Goal: Task Accomplishment & Management: Use online tool/utility

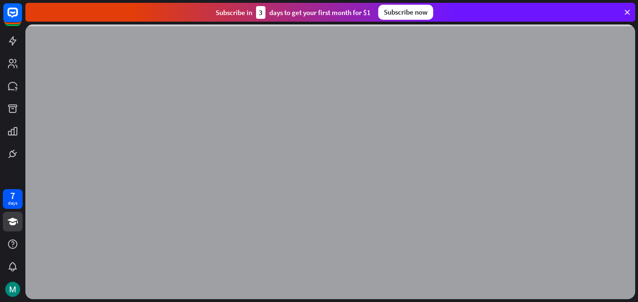
click at [626, 11] on icon at bounding box center [627, 12] width 8 height 8
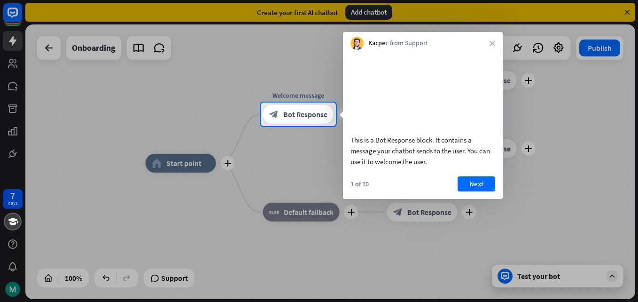
click at [378, 11] on div "7 days close Product Help First steps Get started with ChatBot Help Center Foll…" at bounding box center [319, 151] width 638 height 302
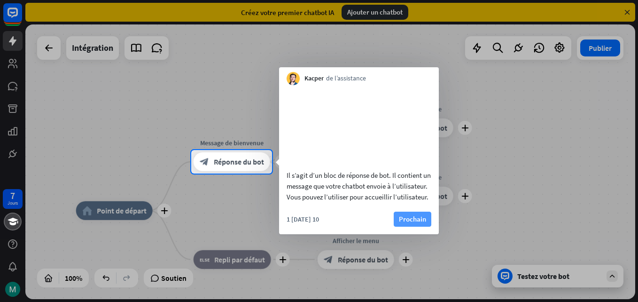
click at [413, 225] on font "Prochain" at bounding box center [412, 218] width 27 height 13
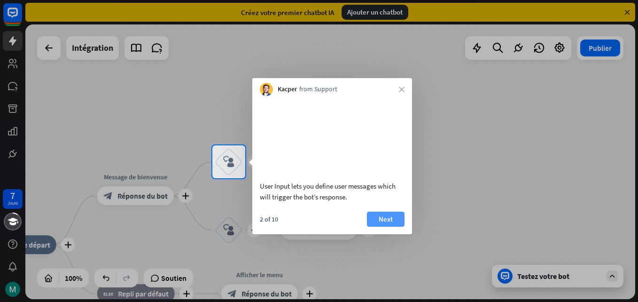
click at [395, 226] on button "Next" at bounding box center [386, 218] width 38 height 15
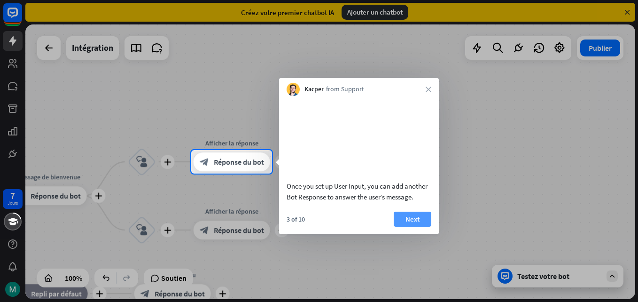
click at [414, 225] on font "Next" at bounding box center [412, 218] width 14 height 13
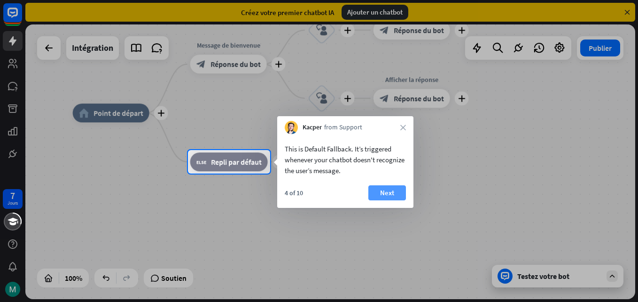
click at [396, 198] on button "Next" at bounding box center [387, 192] width 38 height 15
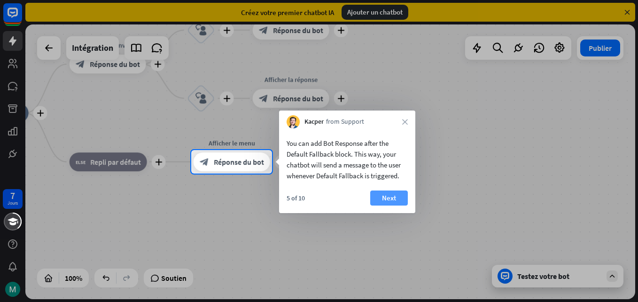
click at [395, 200] on font "Next" at bounding box center [389, 197] width 14 height 13
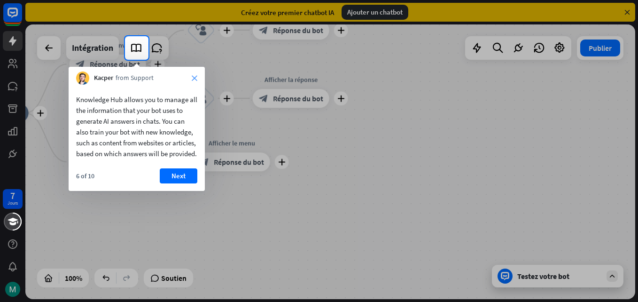
click at [196, 76] on icon "close" at bounding box center [195, 78] width 6 height 6
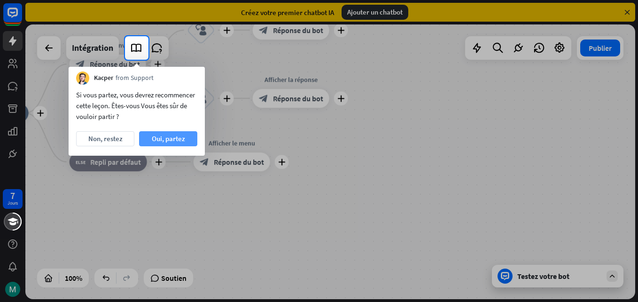
click at [166, 140] on font "Oui, partez" at bounding box center [168, 138] width 33 height 13
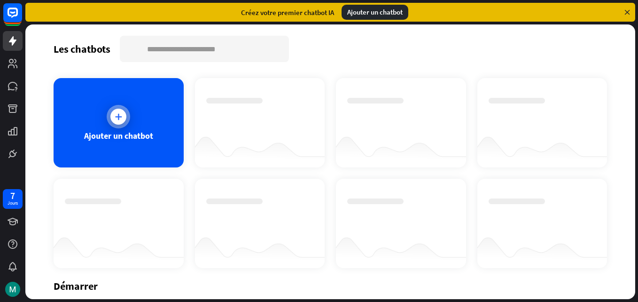
click at [131, 94] on div "Ajouter un chatbot" at bounding box center [119, 122] width 130 height 89
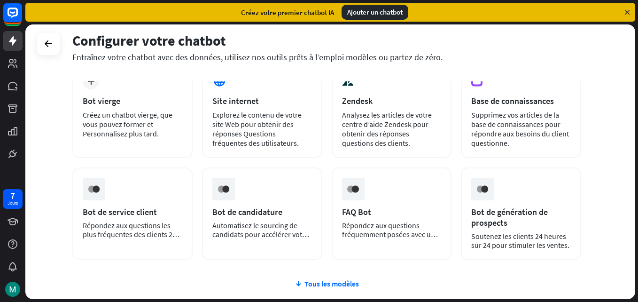
scroll to position [62, 0]
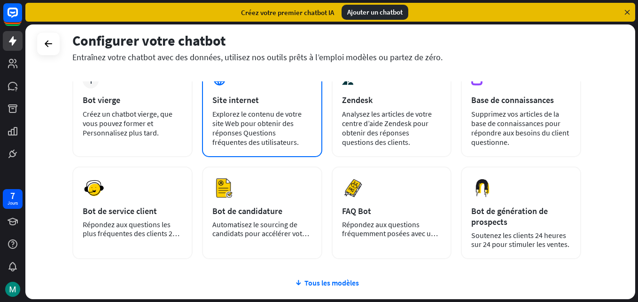
click at [280, 133] on div "Explorez le contenu de votre site Web pour obtenir des réponses Questions fréqu…" at bounding box center [262, 128] width 100 height 38
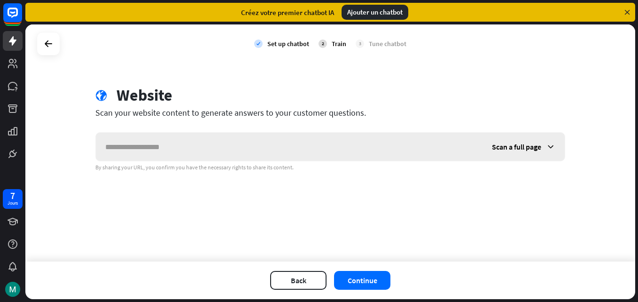
click at [263, 143] on input "text" at bounding box center [289, 146] width 387 height 28
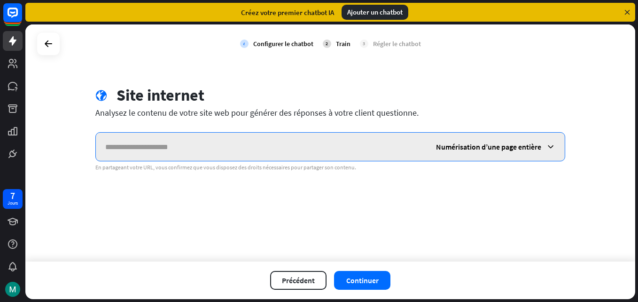
paste input "**********"
type input "**********"
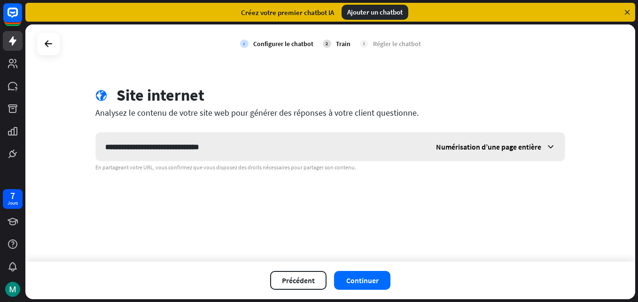
click at [540, 146] on span "Numérisation d’une page entière" at bounding box center [488, 146] width 105 height 9
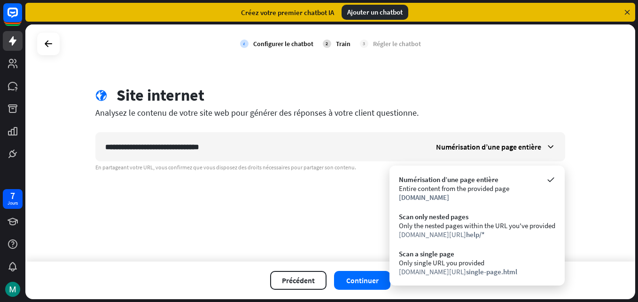
click at [606, 133] on div "**********" at bounding box center [330, 142] width 610 height 237
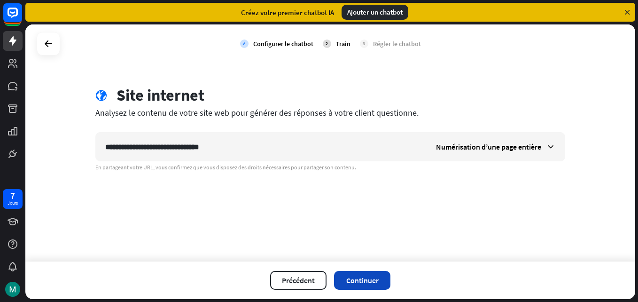
click at [378, 278] on font "Continuer" at bounding box center [362, 279] width 32 height 9
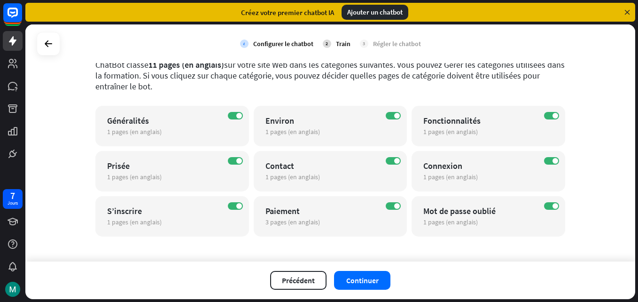
scroll to position [58, 0]
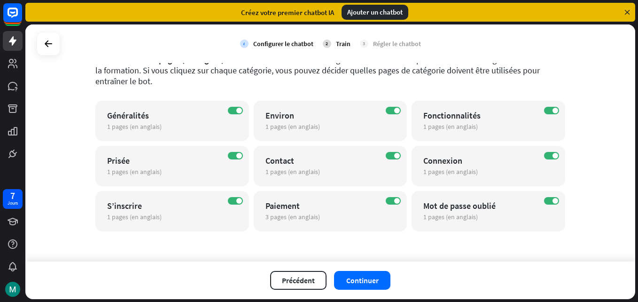
drag, startPoint x: 636, startPoint y: 104, endPoint x: 631, endPoint y: 93, distance: 11.6
click at [631, 93] on div "vérifier Configurer le chatbot 2 Train 3 Régler le chatbot globe Site internet …" at bounding box center [331, 162] width 613 height 277
click at [367, 280] on font "Continuer" at bounding box center [362, 279] width 32 height 9
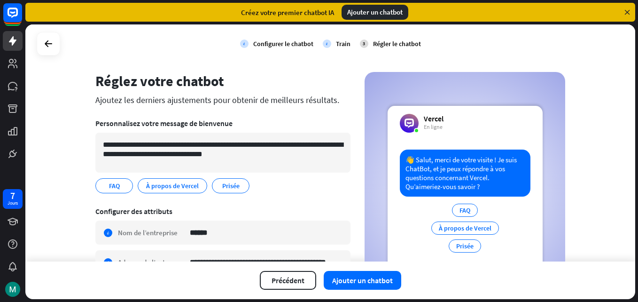
scroll to position [0, 0]
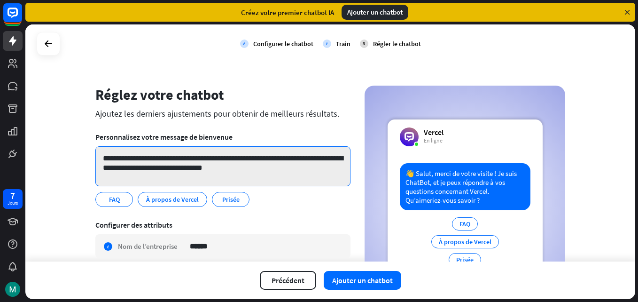
click at [175, 158] on textarea "**********" at bounding box center [222, 166] width 255 height 40
click at [219, 160] on textarea "**********" at bounding box center [222, 166] width 255 height 40
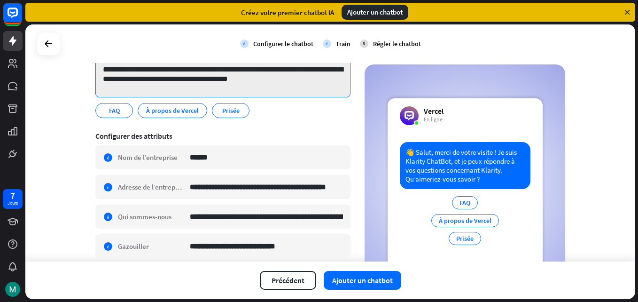
scroll to position [82, 0]
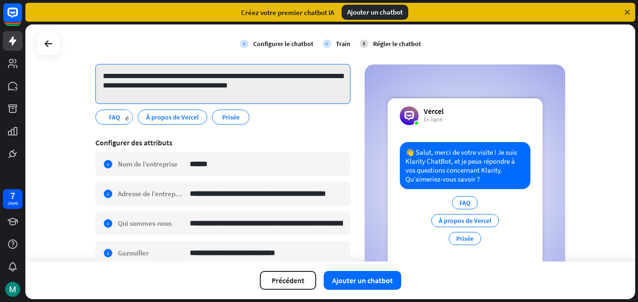
type textarea "**********"
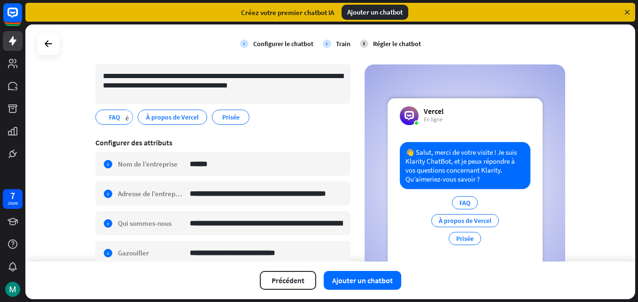
click at [111, 119] on span "FAQ" at bounding box center [114, 117] width 13 height 10
click at [183, 116] on span "À propos de Vercel" at bounding box center [172, 117] width 54 height 10
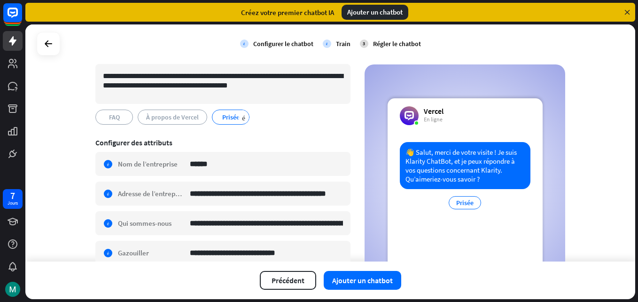
click at [225, 119] on span "Prisée" at bounding box center [230, 117] width 19 height 10
click at [177, 120] on span "À propos de Vercel" at bounding box center [172, 117] width 54 height 10
click at [487, 203] on div "À propos de Vercel" at bounding box center [465, 202] width 68 height 13
drag, startPoint x: 487, startPoint y: 202, endPoint x: 470, endPoint y: 206, distance: 17.7
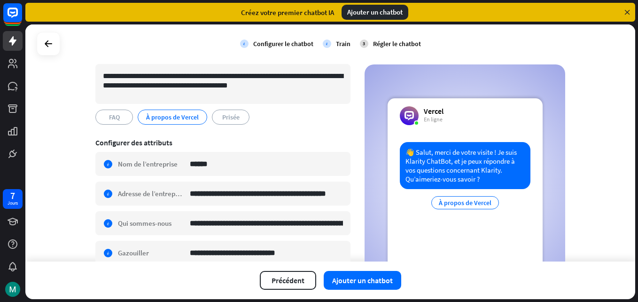
click at [470, 206] on div "À propos de Vercel" at bounding box center [465, 202] width 68 height 13
drag, startPoint x: 188, startPoint y: 118, endPoint x: 209, endPoint y: 132, distance: 24.5
click at [209, 132] on div "**********" at bounding box center [222, 199] width 255 height 392
drag, startPoint x: 209, startPoint y: 132, endPoint x: 264, endPoint y: 132, distance: 55.0
click at [264, 132] on section "**********" at bounding box center [222, 263] width 255 height 264
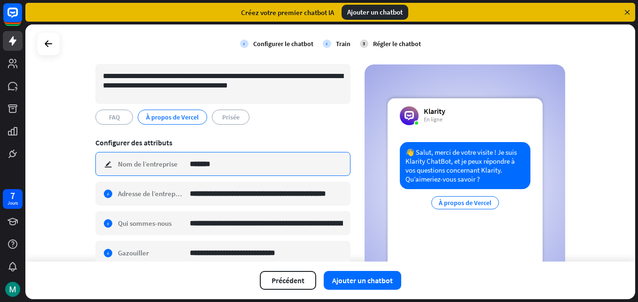
type input "*******"
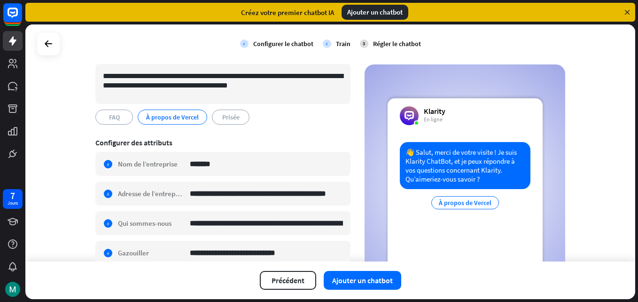
click at [267, 125] on section "**********" at bounding box center [222, 87] width 255 height 88
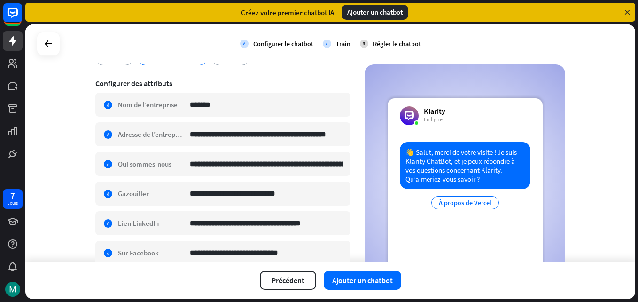
scroll to position [139, 0]
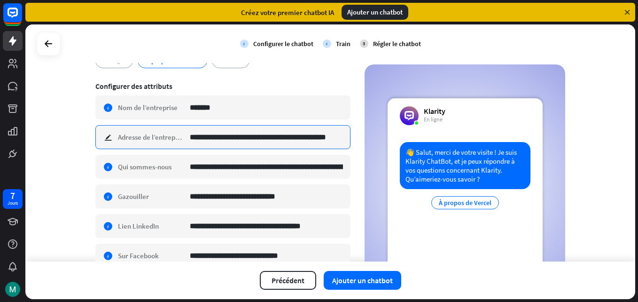
click at [206, 137] on input "**********" at bounding box center [266, 136] width 153 height 23
type input "**********"
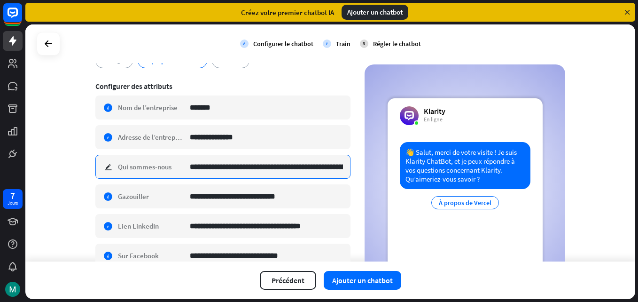
click at [267, 164] on input "**********" at bounding box center [266, 166] width 153 height 23
type input "*"
drag, startPoint x: 325, startPoint y: 168, endPoint x: 351, endPoint y: 167, distance: 26.3
click at [351, 167] on div "**********" at bounding box center [330, 143] width 470 height 392
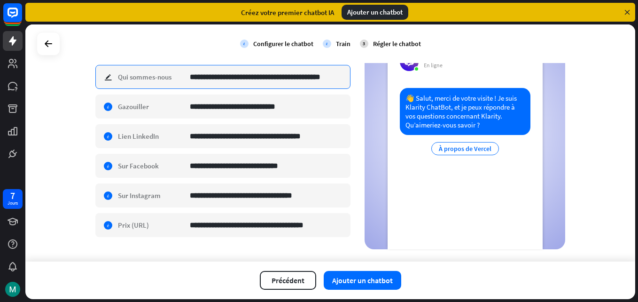
scroll to position [232, 0]
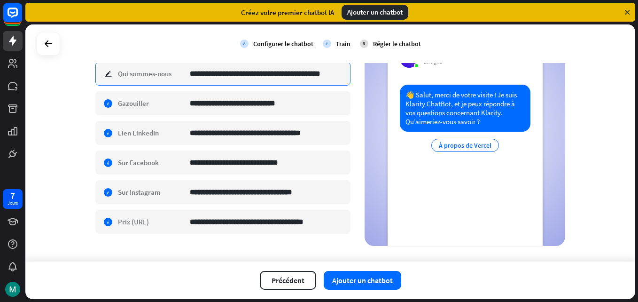
type input "**********"
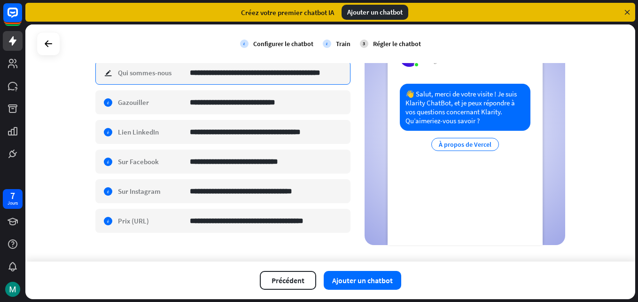
scroll to position [246, 0]
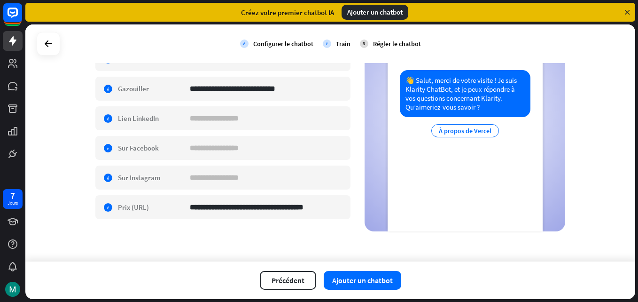
drag, startPoint x: 635, startPoint y: 178, endPoint x: 633, endPoint y: 160, distance: 17.5
click at [633, 160] on div "**********" at bounding box center [331, 162] width 613 height 277
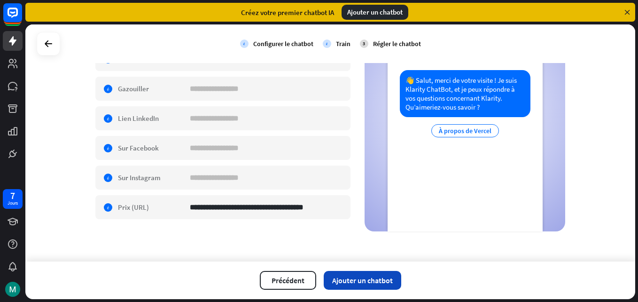
click at [365, 280] on font "Ajouter un chatbot" at bounding box center [362, 279] width 61 height 9
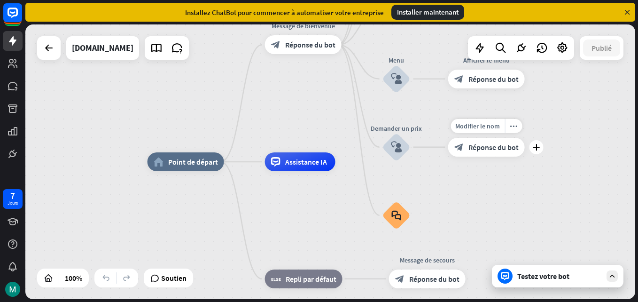
click at [481, 146] on span "Réponse du bot" at bounding box center [493, 146] width 50 height 9
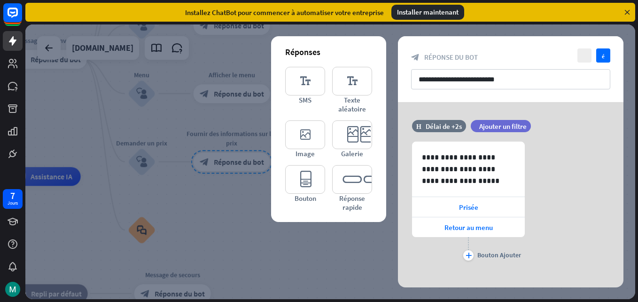
click at [233, 207] on div at bounding box center [330, 161] width 610 height 274
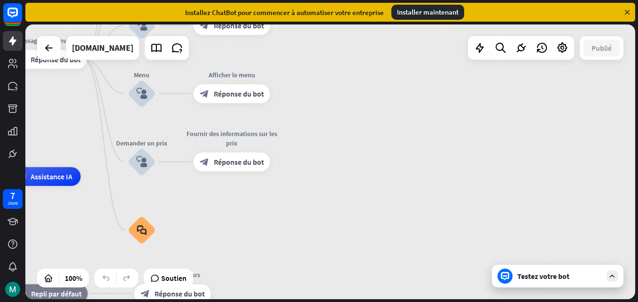
click at [543, 274] on div "Testez votre bot" at bounding box center [559, 275] width 85 height 9
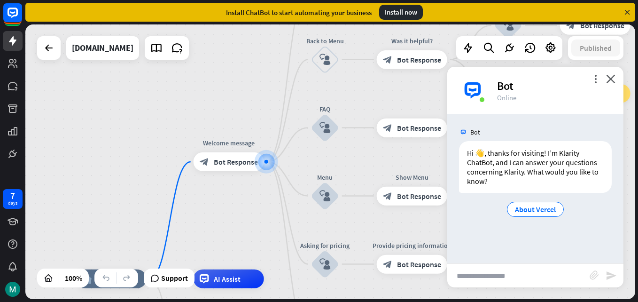
click at [489, 274] on input "text" at bounding box center [518, 275] width 142 height 23
type input "**********"
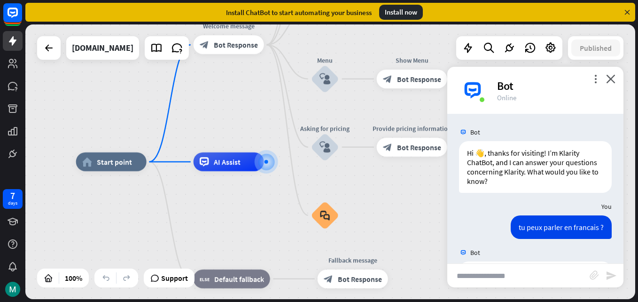
scroll to position [64, 0]
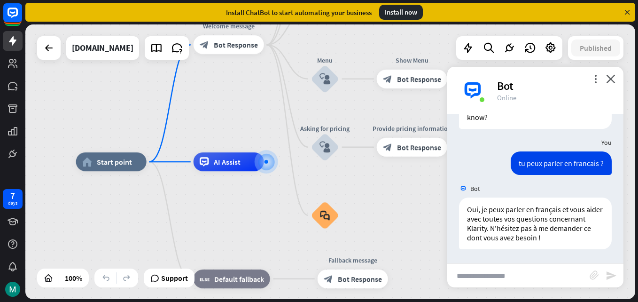
click at [491, 282] on input "text" at bounding box center [518, 275] width 142 height 23
type input "**********"
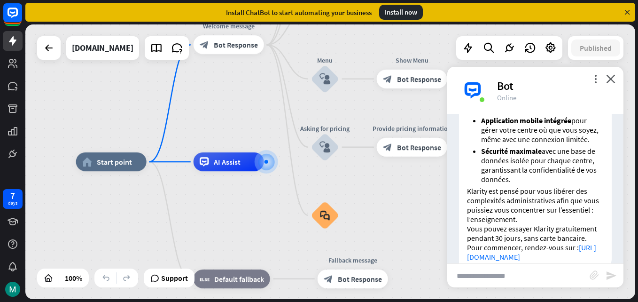
scroll to position [558, 0]
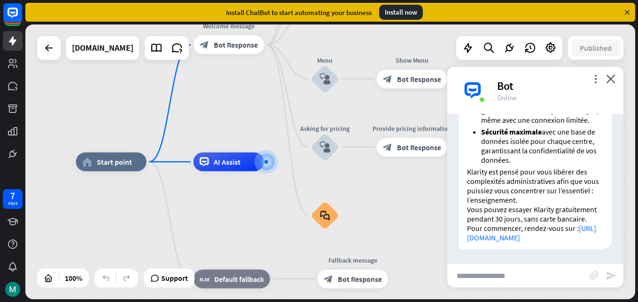
click at [525, 273] on input "text" at bounding box center [518, 275] width 142 height 23
type input "**********"
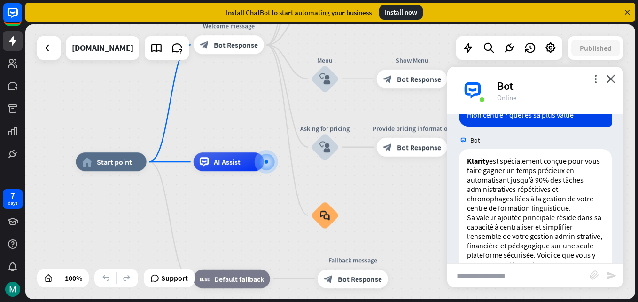
scroll to position [745, 0]
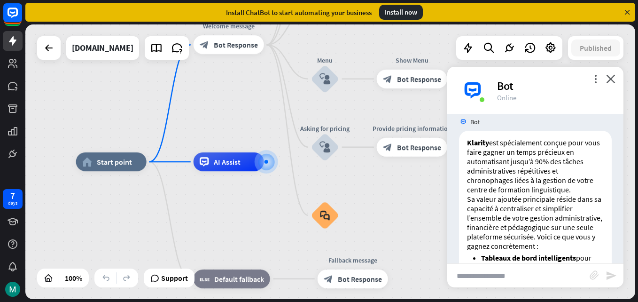
click at [618, 207] on div "Bot Hi 👋, thanks for visiting! I’m Klarity ChatBot, and I can answer your quest…" at bounding box center [535, 188] width 176 height 149
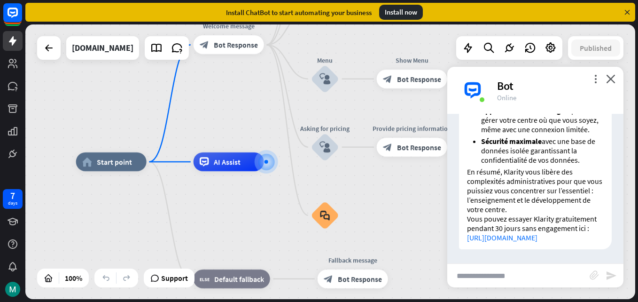
scroll to position [1098, 0]
click at [545, 270] on input "text" at bounding box center [518, 275] width 142 height 23
type input "*"
type input "**********"
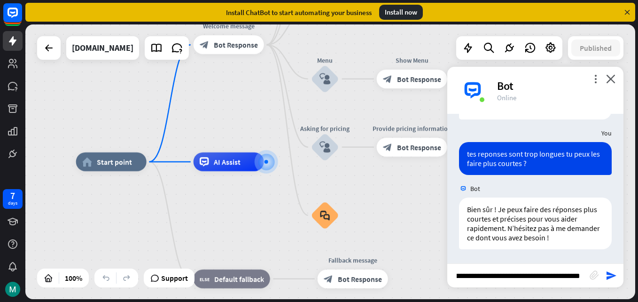
scroll to position [0, 78]
type input "**********"
click at [574, 279] on input "**********" at bounding box center [518, 275] width 142 height 23
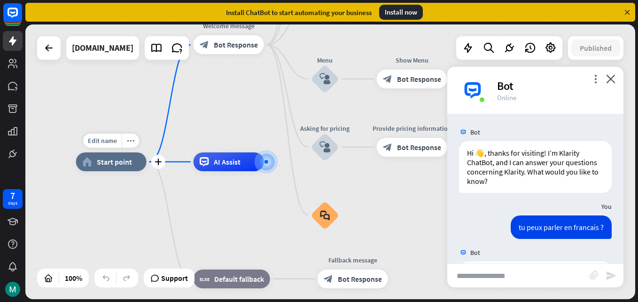
click at [104, 160] on span "Start point" at bounding box center [114, 161] width 35 height 9
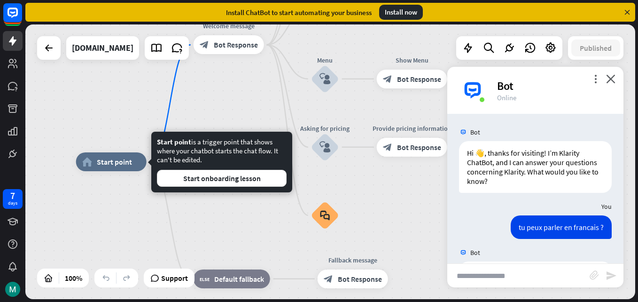
click at [109, 212] on div "home_2 Start point Welcome message block_bot_response Bot Response About us blo…" at bounding box center [381, 299] width 610 height 274
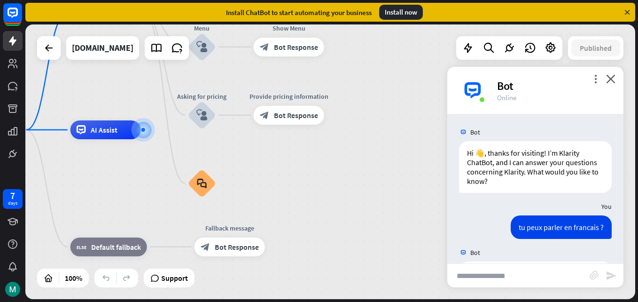
drag, startPoint x: 236, startPoint y: 105, endPoint x: 107, endPoint y: 34, distance: 147.6
click at [107, 34] on div "home_2 Start point Welcome message block_bot_response Bot Response About us blo…" at bounding box center [330, 161] width 610 height 274
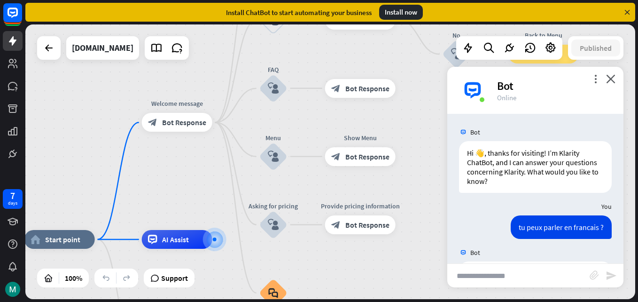
drag, startPoint x: 270, startPoint y: 120, endPoint x: 347, endPoint y: 270, distance: 167.9
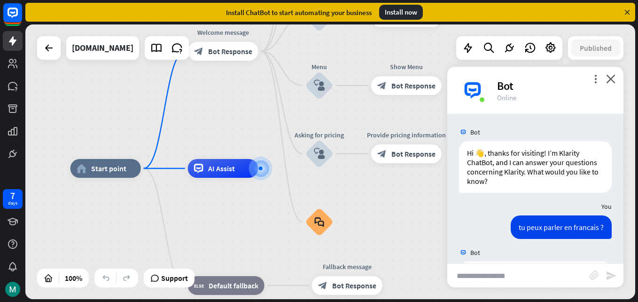
drag, startPoint x: 420, startPoint y: 68, endPoint x: 484, endPoint y: -22, distance: 110.4
click at [484, 0] on html "7 days close Product Help First steps Get started with ChatBot Help Center Foll…" at bounding box center [319, 151] width 638 height 302
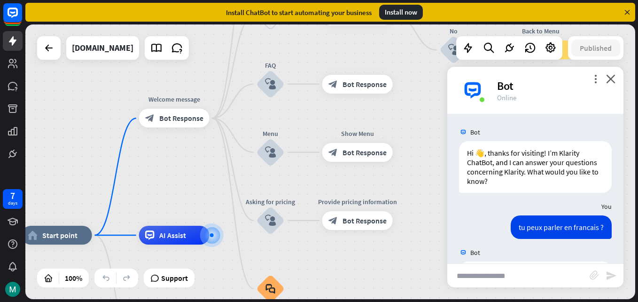
drag, startPoint x: 382, startPoint y: 194, endPoint x: 320, endPoint y: 280, distance: 105.9
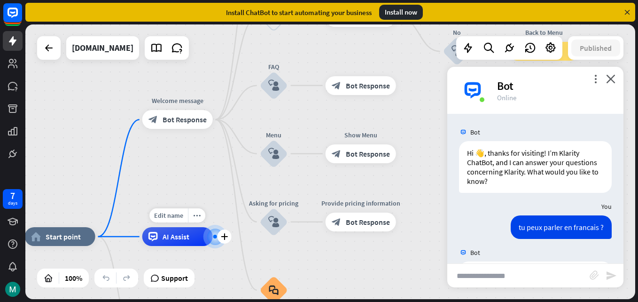
click at [181, 237] on span "AI Assist" at bounding box center [176, 236] width 27 height 9
click at [201, 163] on div "home_2 Start point Welcome message block_bot_response Bot Response About us blo…" at bounding box center [330, 161] width 610 height 274
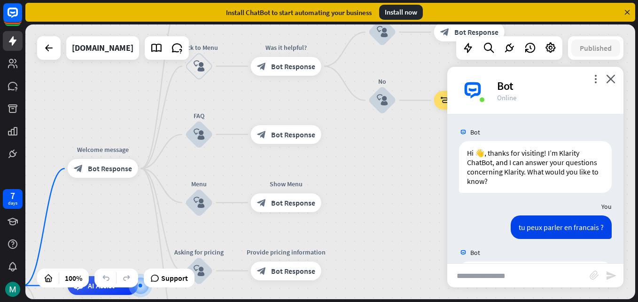
drag, startPoint x: 396, startPoint y: 58, endPoint x: 323, endPoint y: 89, distance: 79.0
click at [321, 125] on div "Edit name more_horiz block_bot_response Bot Response" at bounding box center [286, 134] width 70 height 19
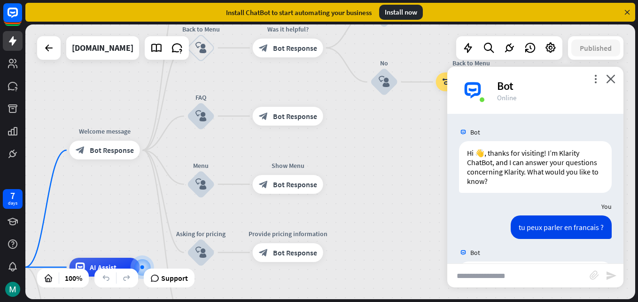
click at [509, 85] on div "Bot" at bounding box center [554, 85] width 115 height 15
drag, startPoint x: 509, startPoint y: 85, endPoint x: 593, endPoint y: 80, distance: 84.7
click at [593, 80] on icon "more_vert" at bounding box center [595, 78] width 9 height 9
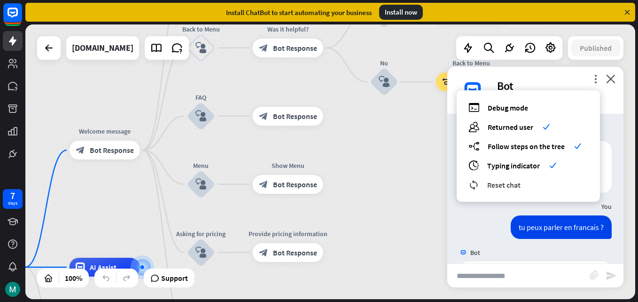
click at [532, 185] on div "reset_chat Reset chat" at bounding box center [528, 184] width 120 height 11
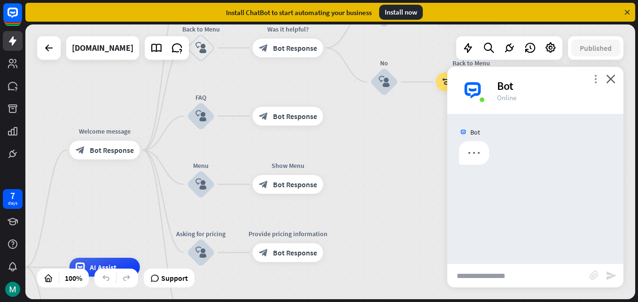
click at [592, 76] on icon "more_vert" at bounding box center [595, 78] width 9 height 9
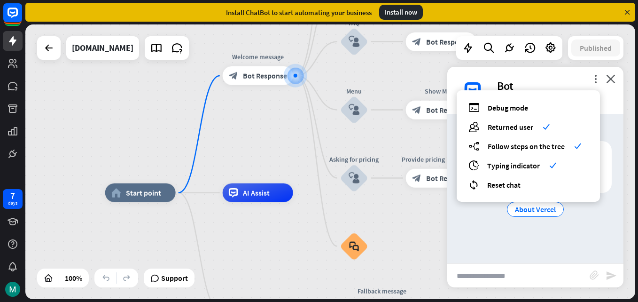
drag, startPoint x: 218, startPoint y: 232, endPoint x: 248, endPoint y: 146, distance: 90.8
click at [248, 146] on div "home_2 Start point Welcome message block_bot_response Bot Response About us blo…" at bounding box center [330, 161] width 610 height 274
click at [529, 215] on div "About Vercel" at bounding box center [535, 209] width 57 height 15
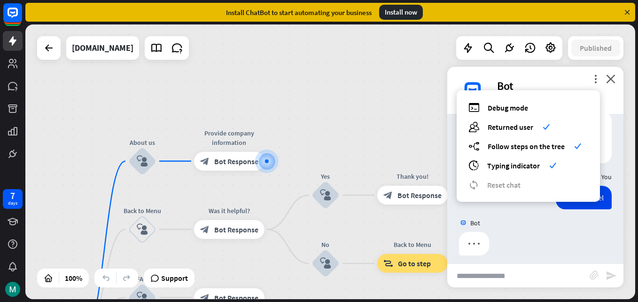
scroll to position [36, 0]
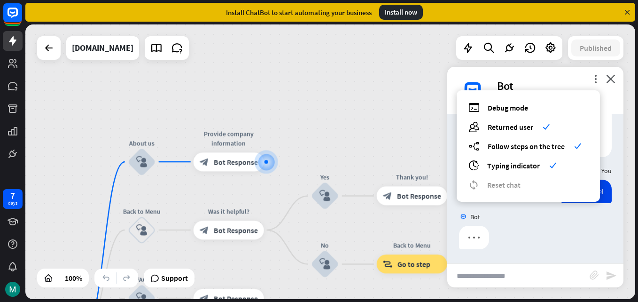
click at [570, 239] on div at bounding box center [535, 239] width 176 height 28
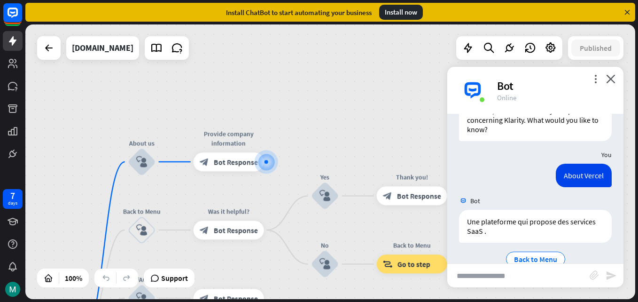
scroll to position [71, 0]
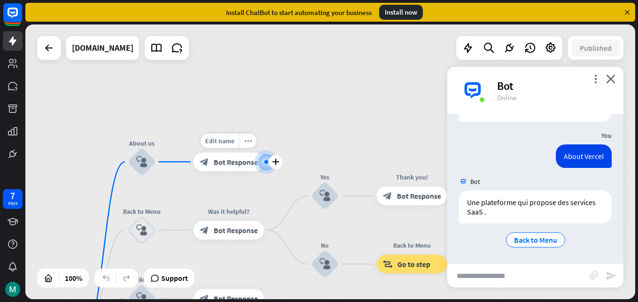
click at [219, 161] on span "Bot Response" at bounding box center [236, 161] width 44 height 9
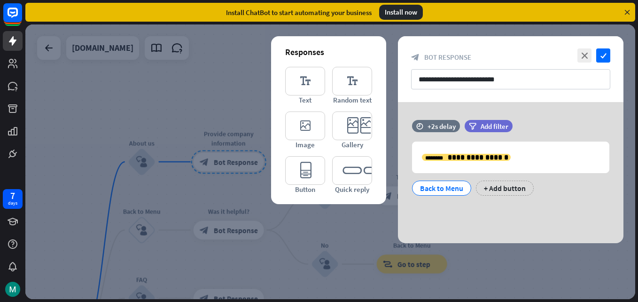
click at [220, 102] on div at bounding box center [330, 161] width 610 height 274
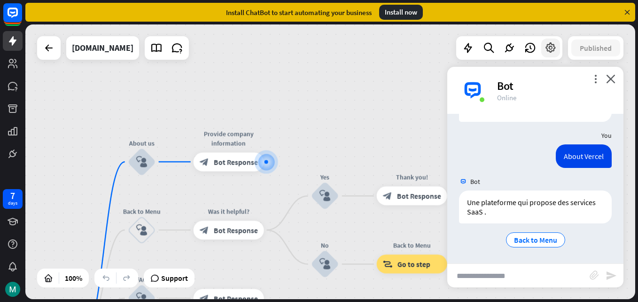
click at [548, 49] on icon at bounding box center [550, 48] width 12 height 12
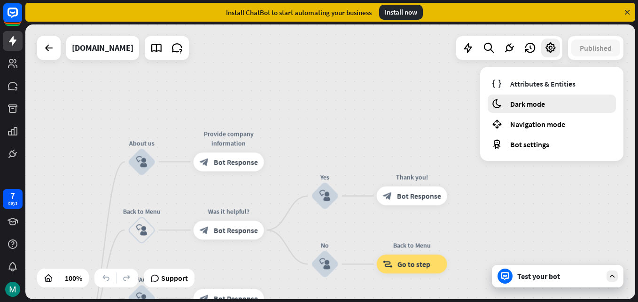
click at [520, 100] on span "Dark mode" at bounding box center [527, 103] width 35 height 9
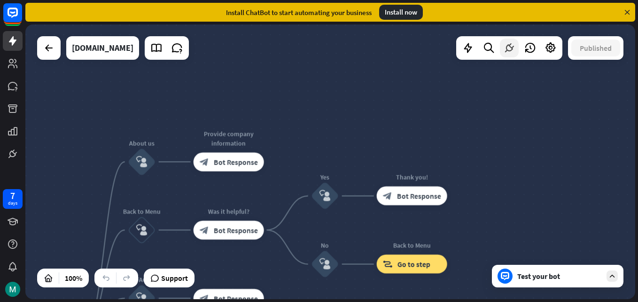
click at [505, 49] on icon at bounding box center [509, 48] width 12 height 12
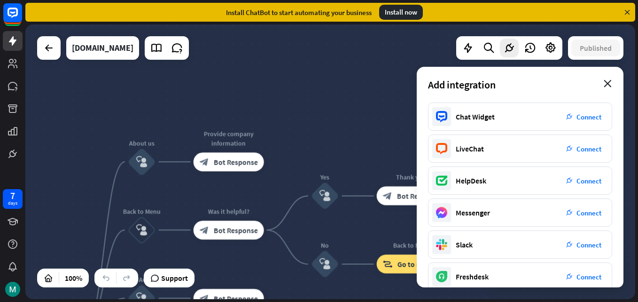
click at [607, 82] on icon "close" at bounding box center [608, 84] width 8 height 8
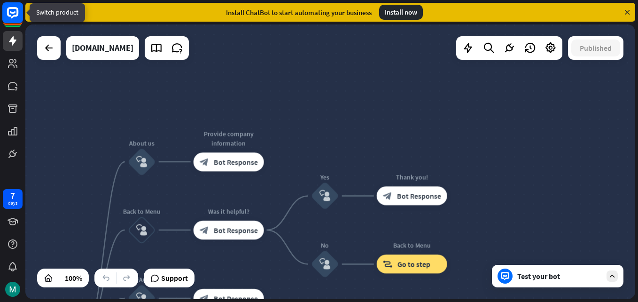
click at [19, 21] on rect at bounding box center [12, 12] width 21 height 21
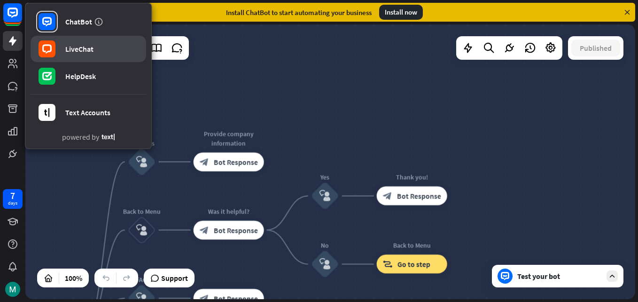
click at [87, 59] on link "LiveChat" at bounding box center [89, 49] width 116 height 26
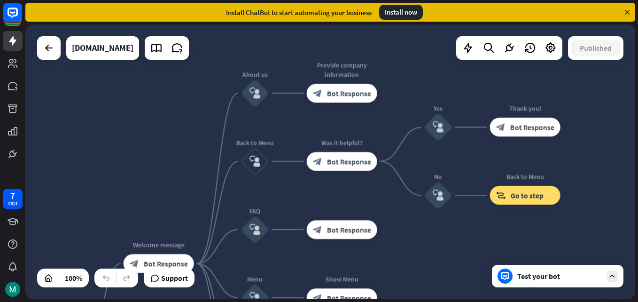
drag, startPoint x: 353, startPoint y: 144, endPoint x: 478, endPoint y: 30, distance: 169.6
click at [478, 30] on div "home_2 Start point Welcome message block_bot_response Bot Response About us blo…" at bounding box center [330, 161] width 610 height 274
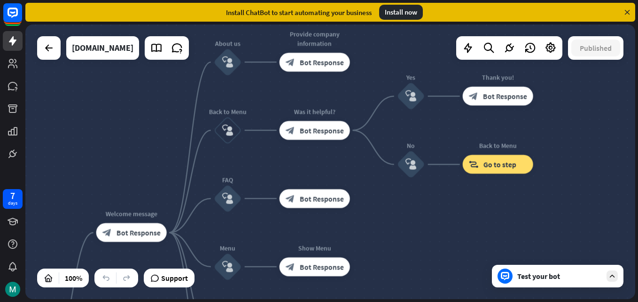
drag, startPoint x: 420, startPoint y: 238, endPoint x: 381, endPoint y: 252, distance: 42.1
click at [381, 252] on div "home_2 Start point Welcome message block_bot_response Bot Response About us blo…" at bounding box center [330, 161] width 610 height 274
click at [8, 37] on icon at bounding box center [12, 40] width 11 height 11
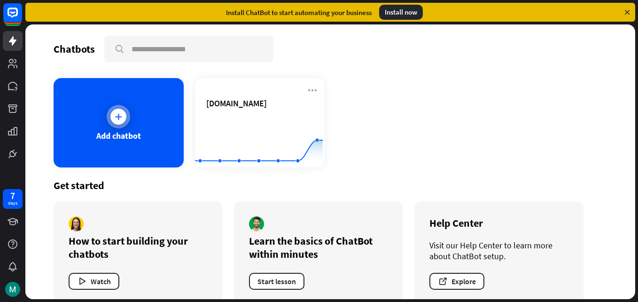
click at [118, 127] on div at bounding box center [118, 116] width 23 height 23
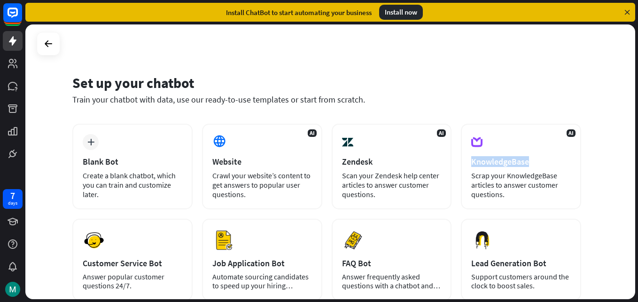
drag, startPoint x: 636, startPoint y: 130, endPoint x: 632, endPoint y: 156, distance: 26.5
click at [632, 156] on div "Set up your chatbot Train your chatbot with data, use our ready-to-use template…" at bounding box center [331, 162] width 613 height 277
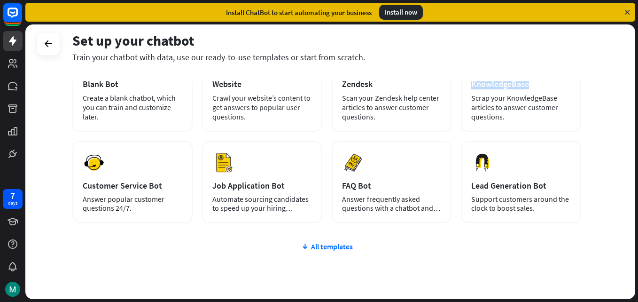
scroll to position [84, 0]
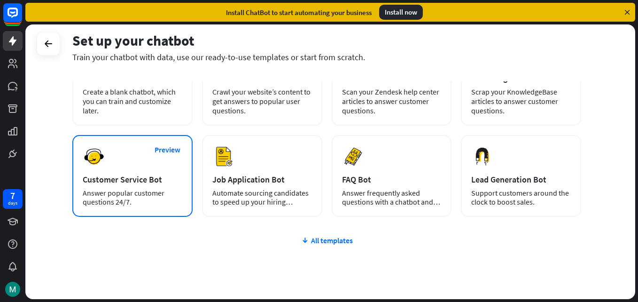
click at [142, 178] on div "Customer Service Bot" at bounding box center [133, 179] width 100 height 11
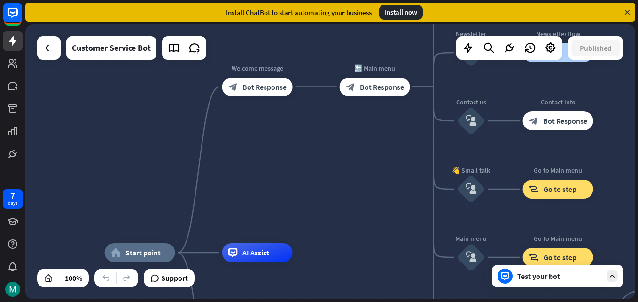
drag, startPoint x: 404, startPoint y: 132, endPoint x: 361, endPoint y: 222, distance: 100.2
click at [361, 222] on div "home_2 Start point Welcome message block_bot_response Bot Response 🔙 Main menu …" at bounding box center [330, 161] width 610 height 274
click at [128, 50] on div "Customer Service Bot" at bounding box center [111, 47] width 79 height 23
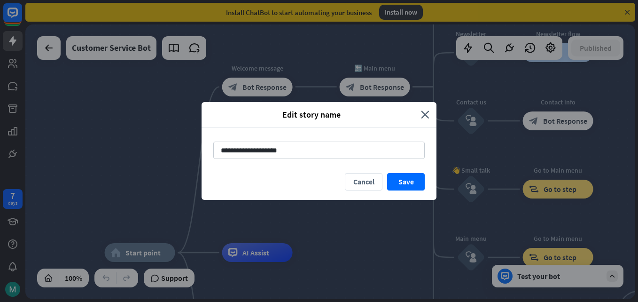
click at [420, 115] on div "Edit story name" at bounding box center [315, 114] width 212 height 11
click at [428, 113] on icon "close" at bounding box center [425, 114] width 8 height 11
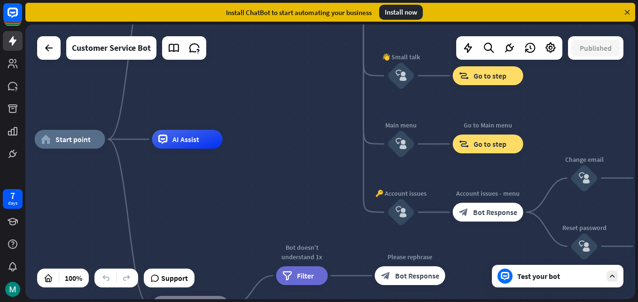
drag, startPoint x: 481, startPoint y: 78, endPoint x: 406, endPoint y: -35, distance: 135.9
click at [406, 0] on html "7 days close Product Help First steps Get started with ChatBot Help Center Foll…" at bounding box center [319, 151] width 638 height 302
